Goal: Task Accomplishment & Management: Use online tool/utility

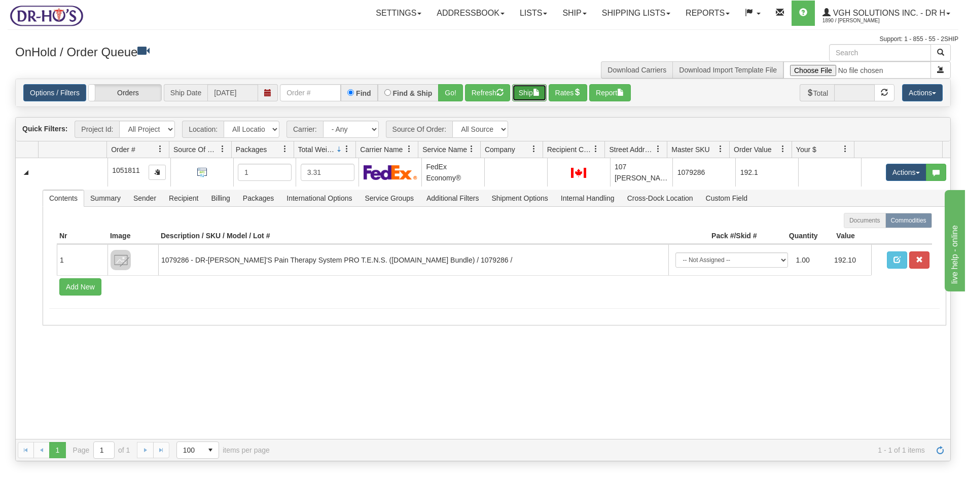
click at [524, 92] on button "Ship" at bounding box center [529, 92] width 34 height 17
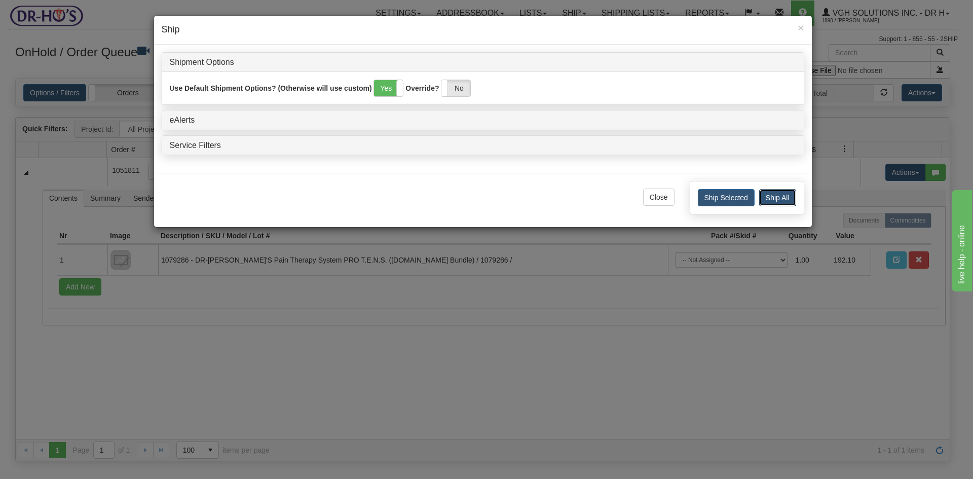
drag, startPoint x: 781, startPoint y: 197, endPoint x: 796, endPoint y: 188, distance: 17.3
click at [782, 197] on button "Ship All" at bounding box center [777, 197] width 37 height 17
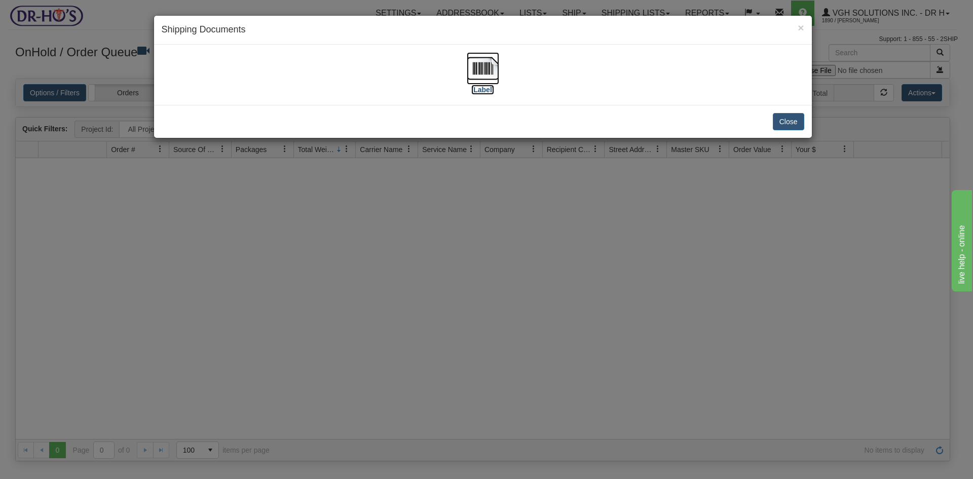
click at [485, 74] on img at bounding box center [483, 68] width 32 height 32
click at [786, 115] on button "Close" at bounding box center [788, 121] width 31 height 17
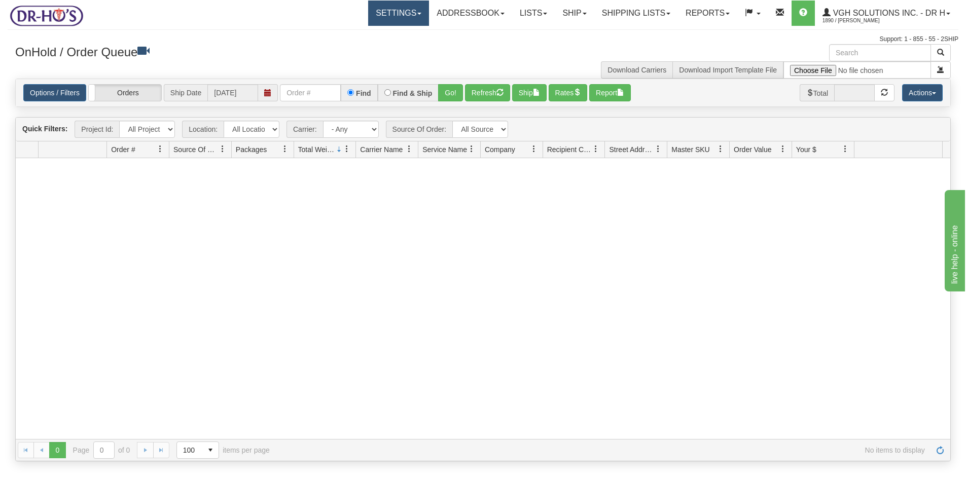
click at [380, 15] on link "Settings" at bounding box center [398, 13] width 61 height 25
click at [367, 30] on link "Shipping Preferences" at bounding box center [378, 35] width 101 height 13
